Goal: Information Seeking & Learning: Learn about a topic

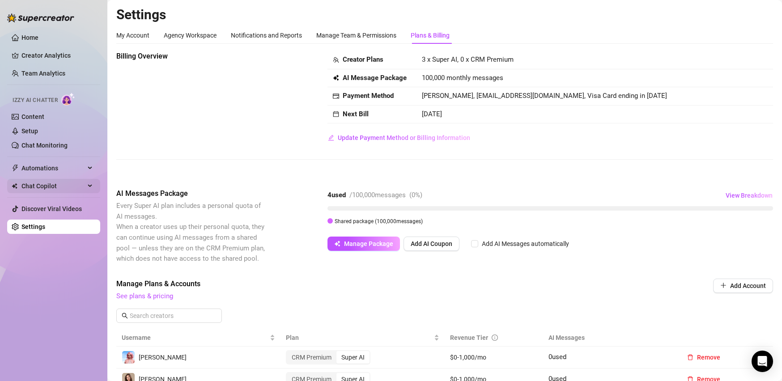
click at [69, 180] on span "Chat Copilot" at bounding box center [53, 186] width 64 height 14
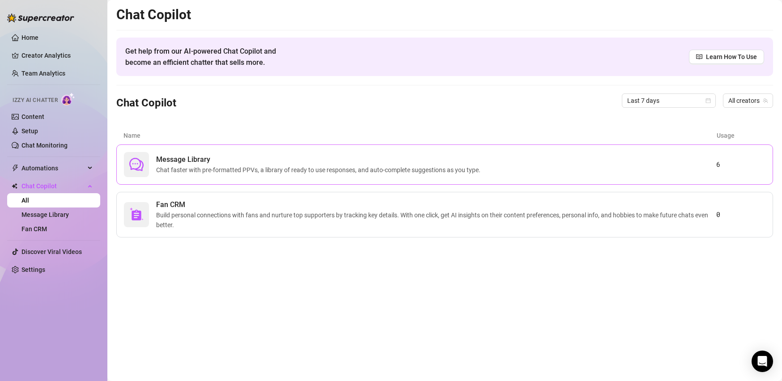
click at [215, 157] on span "Message Library" at bounding box center [320, 159] width 328 height 11
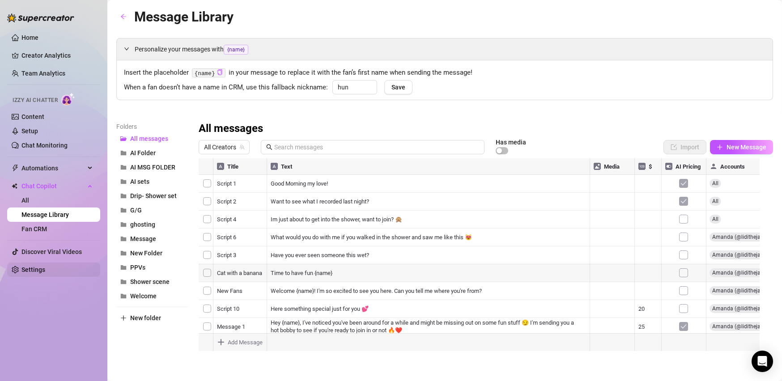
click at [45, 267] on link "Settings" at bounding box center [33, 269] width 24 height 7
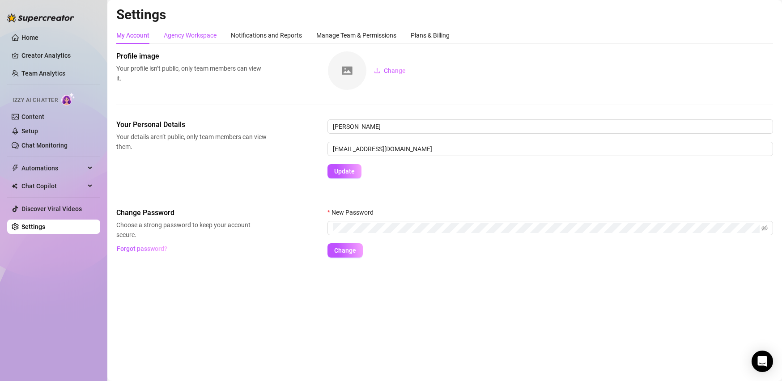
click at [197, 34] on div "Agency Workspace" at bounding box center [190, 35] width 53 height 10
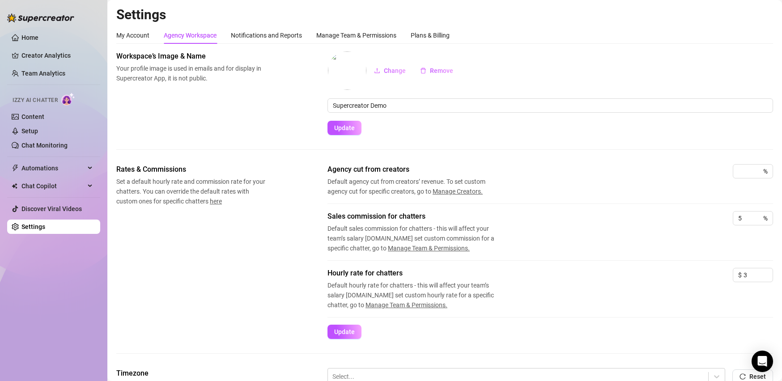
click at [276, 49] on div "My Account Agency Workspace Notifications and Reports Manage Team & Permissions…" at bounding box center [444, 317] width 657 height 580
click at [278, 41] on div "Notifications and Reports" at bounding box center [266, 35] width 71 height 17
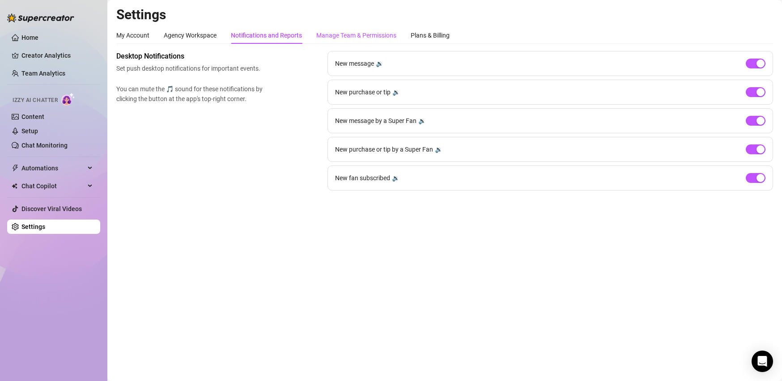
click at [337, 33] on div "Manage Team & Permissions" at bounding box center [356, 35] width 80 height 10
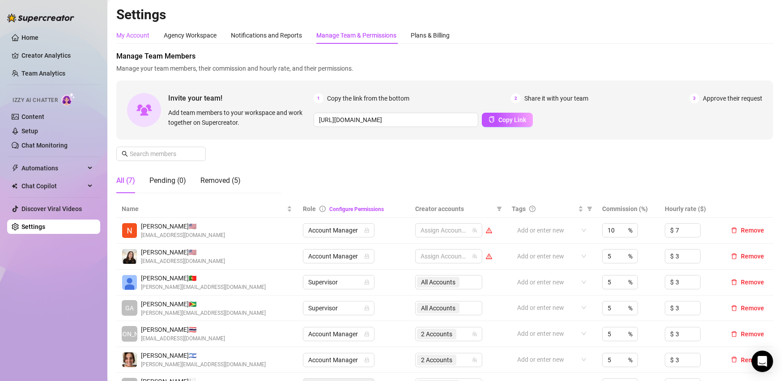
click at [129, 37] on div "My Account" at bounding box center [132, 35] width 33 height 10
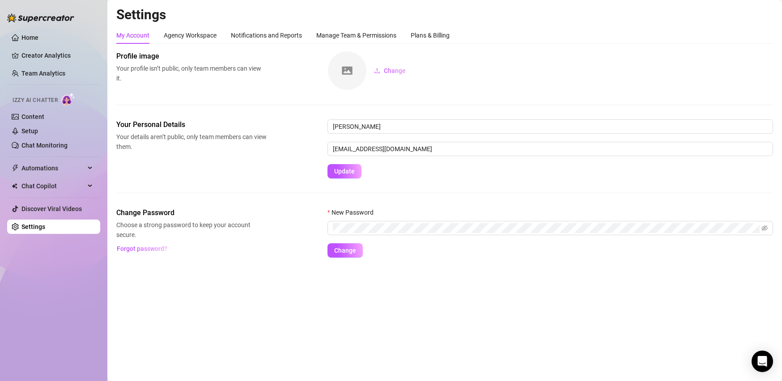
click at [137, 87] on div "Profile image Your profile isn’t public, only team members can view it. Change" at bounding box center [444, 70] width 657 height 39
click at [395, 97] on div "Profile image Your profile isn’t public, only team members can view it. Change" at bounding box center [444, 85] width 657 height 68
click at [44, 54] on link "Creator Analytics" at bounding box center [57, 55] width 72 height 14
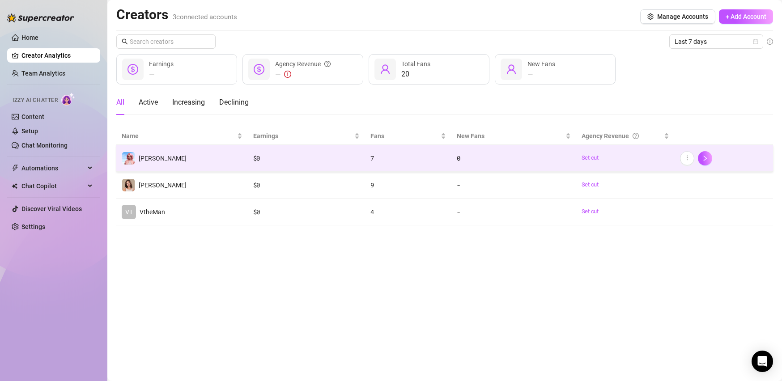
click at [236, 160] on td "Amanda" at bounding box center [182, 158] width 132 height 27
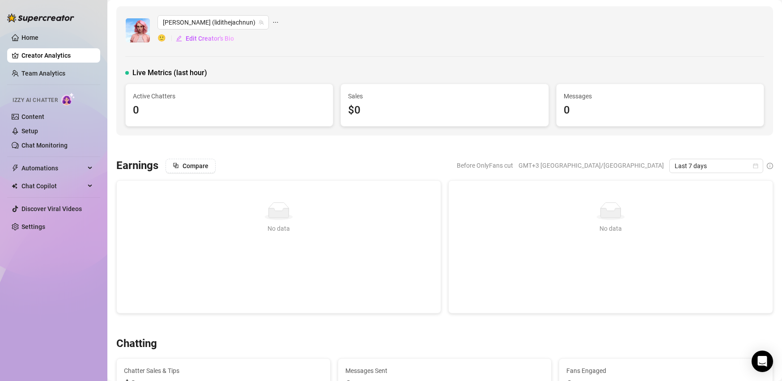
scroll to position [1, 0]
click at [704, 169] on span "Last 7 days" at bounding box center [716, 164] width 83 height 13
